Goal: Information Seeking & Learning: Understand process/instructions

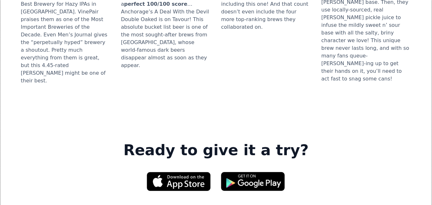
scroll to position [927, 0]
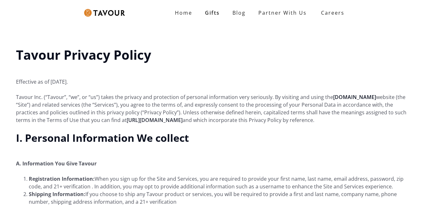
click at [127, 122] on link "https://account.tavour.com/terms-of-use" at bounding box center [155, 120] width 56 height 7
